Goal: Task Accomplishment & Management: Complete application form

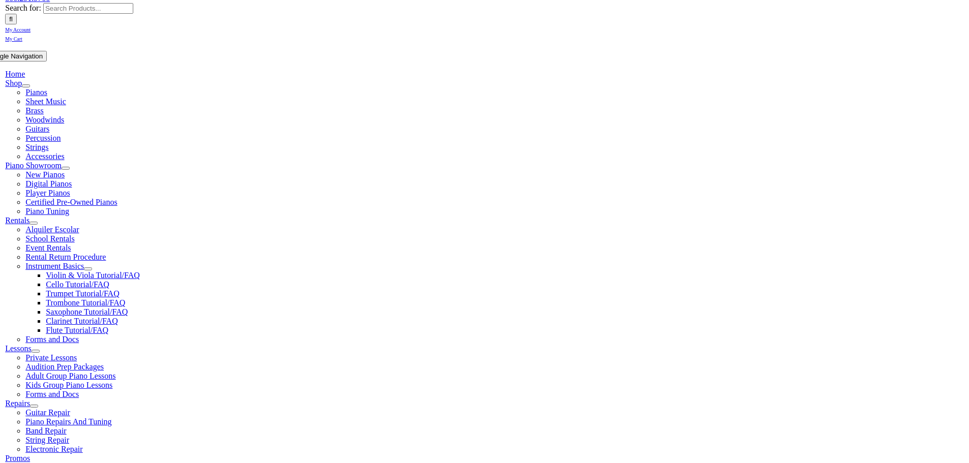
scroll to position [153, 0]
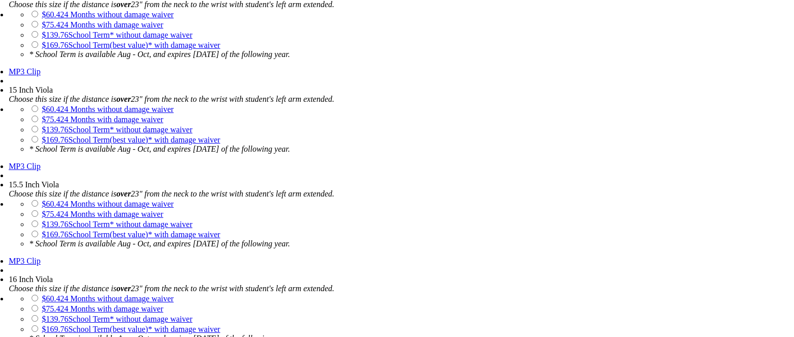
scroll to position [1780, 0]
